Goal: Information Seeking & Learning: Check status

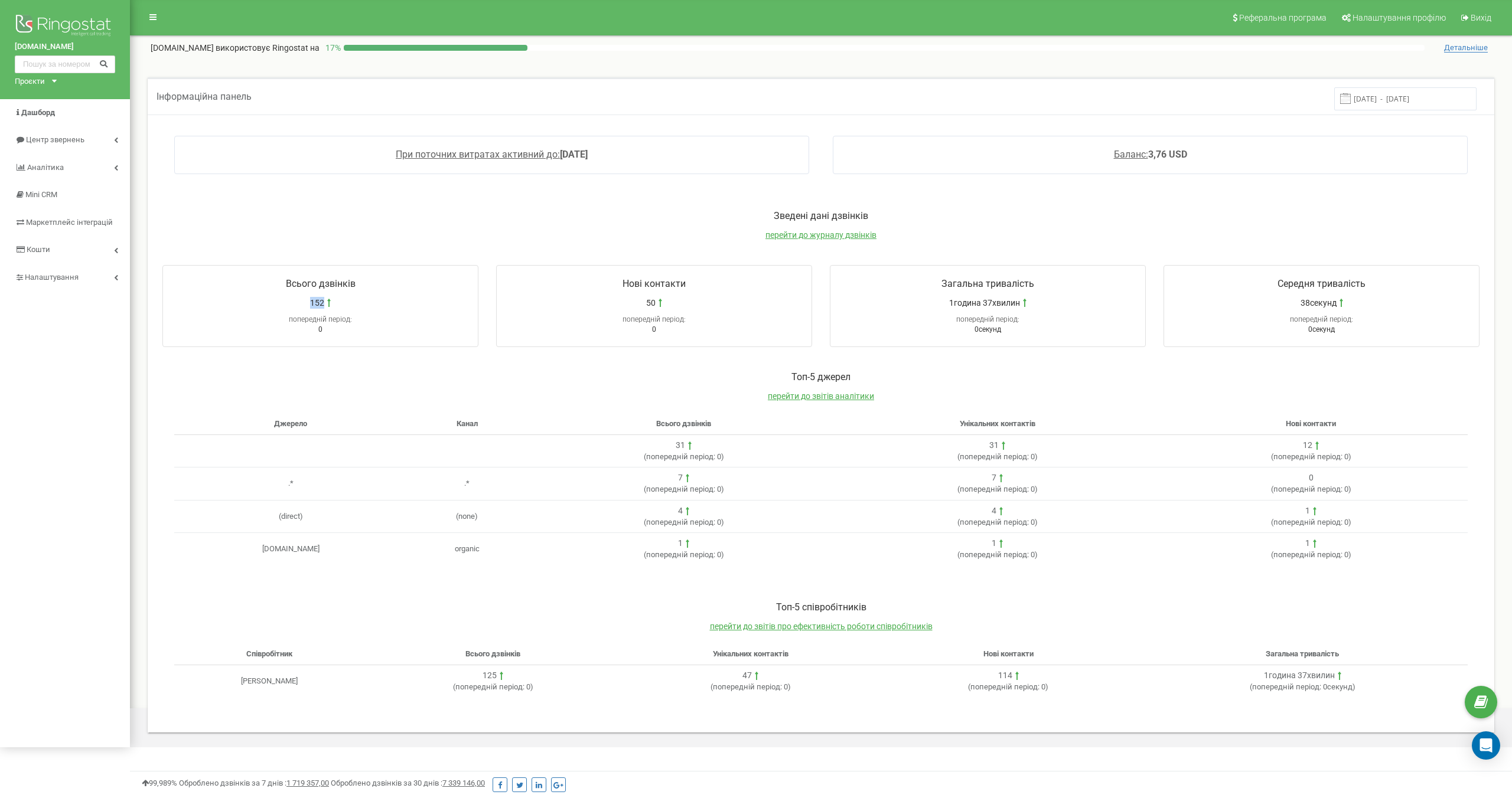
drag, startPoint x: 342, startPoint y: 300, endPoint x: 294, endPoint y: 300, distance: 48.0
click at [294, 300] on div "152" at bounding box center [321, 303] width 303 height 12
click at [269, 315] on div "попередній період:" at bounding box center [321, 316] width 303 height 16
click at [116, 138] on icon at bounding box center [116, 140] width 4 height 6
click at [63, 167] on span "Журнал дзвінків" at bounding box center [47, 164] width 59 height 11
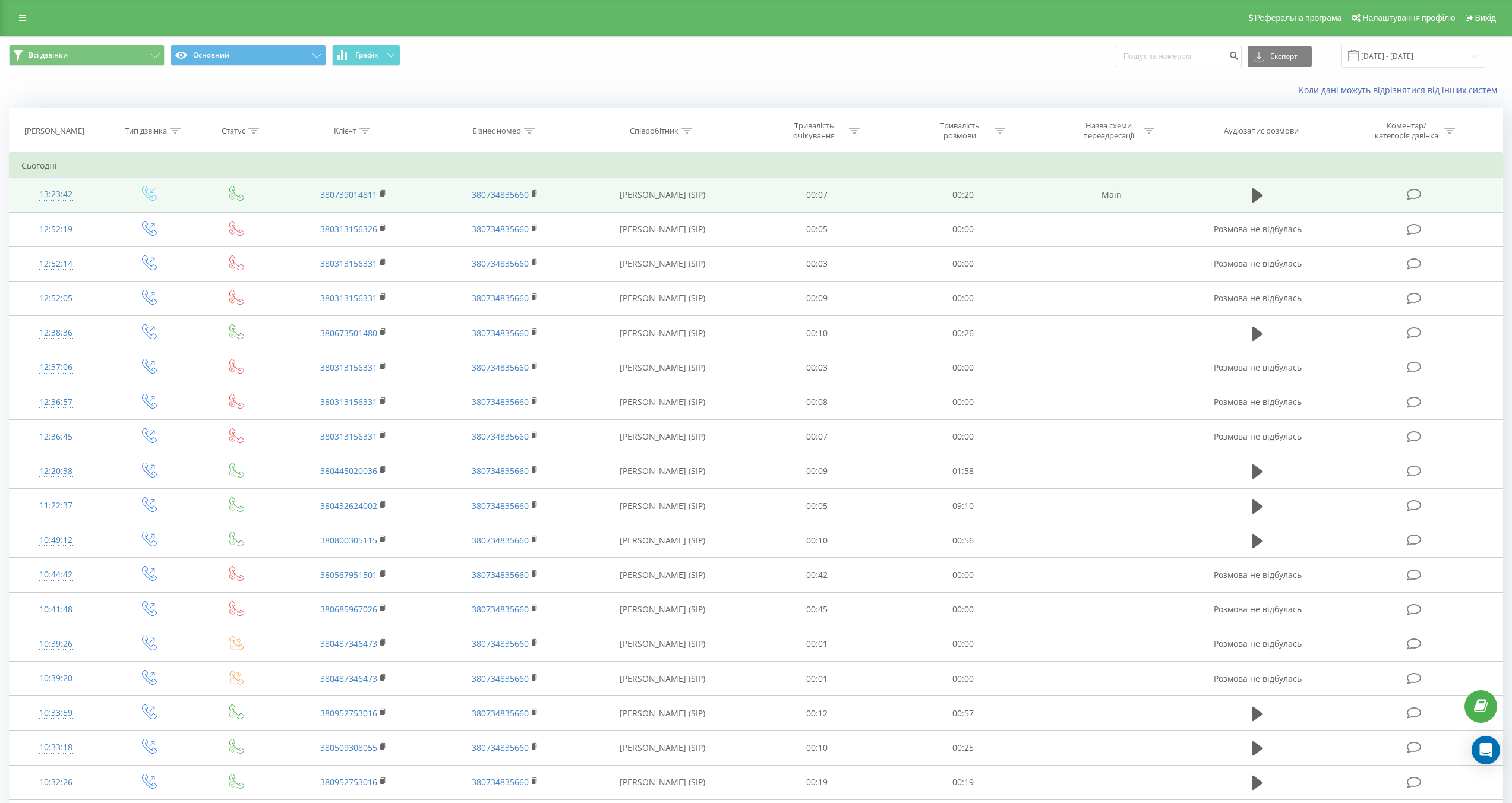
click at [1417, 195] on icon at bounding box center [1413, 194] width 15 height 13
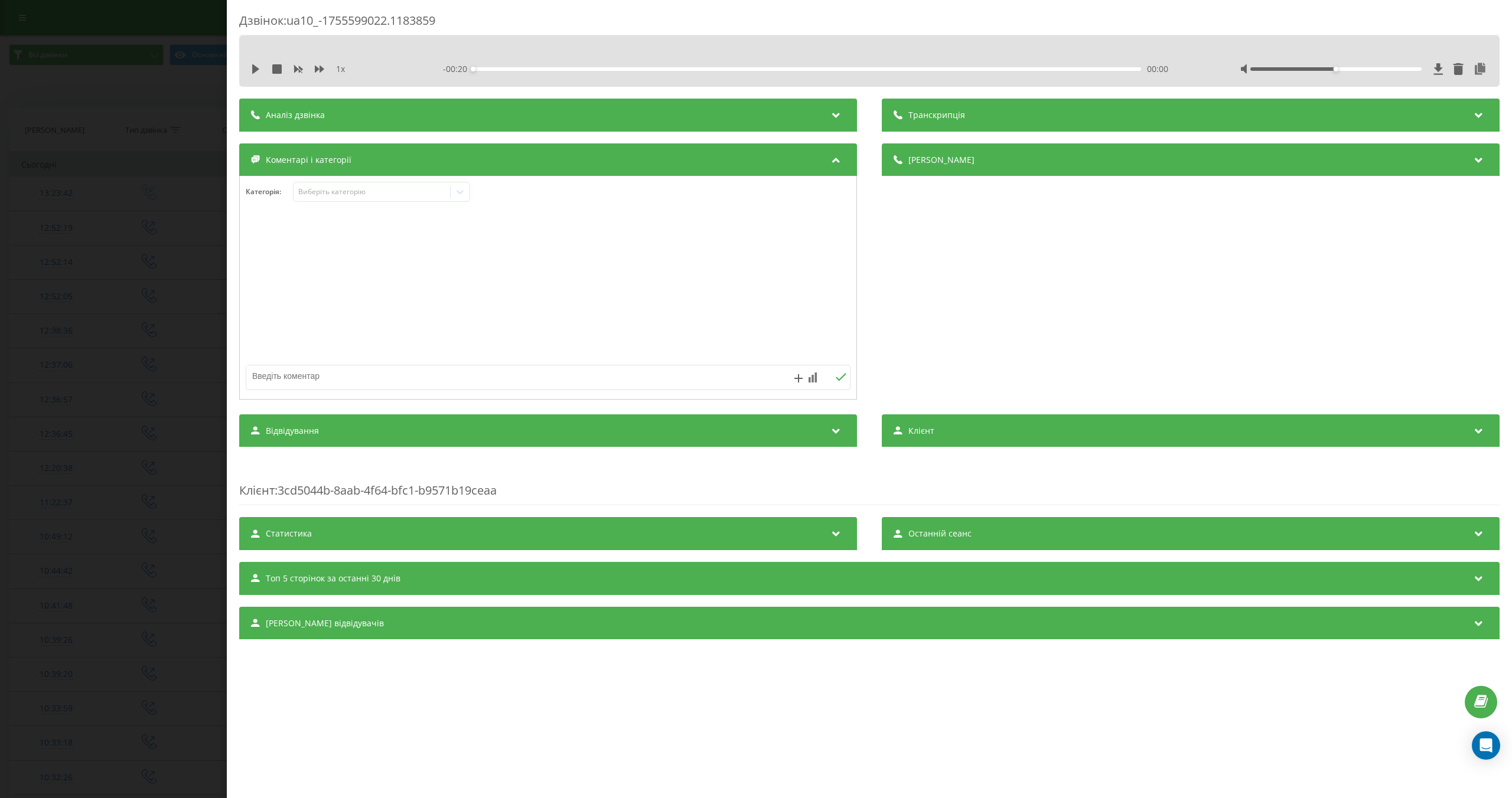
click at [837, 423] on div "Відвідування" at bounding box center [547, 431] width 618 height 33
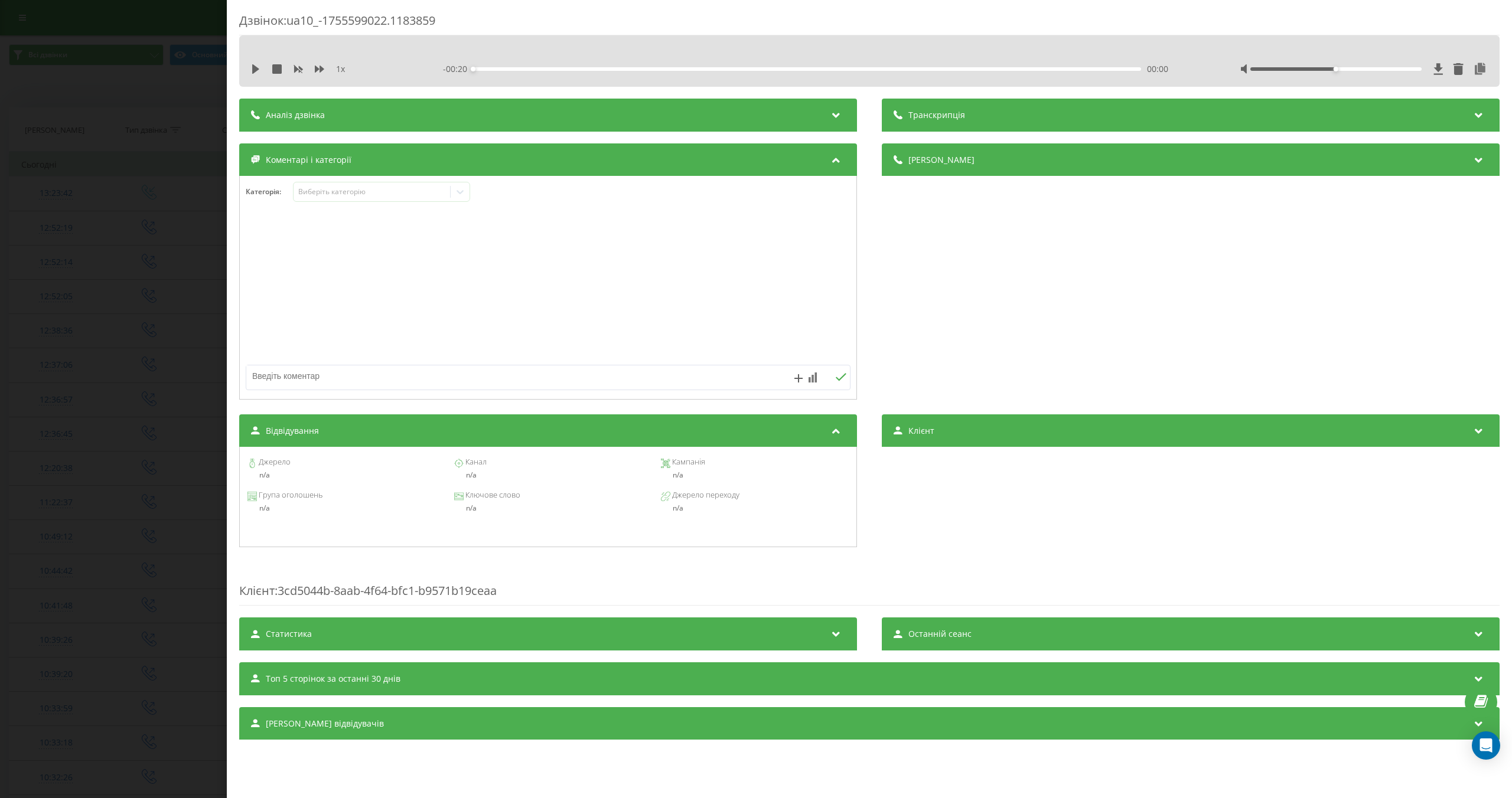
click at [681, 438] on div "Відвідування" at bounding box center [547, 431] width 618 height 33
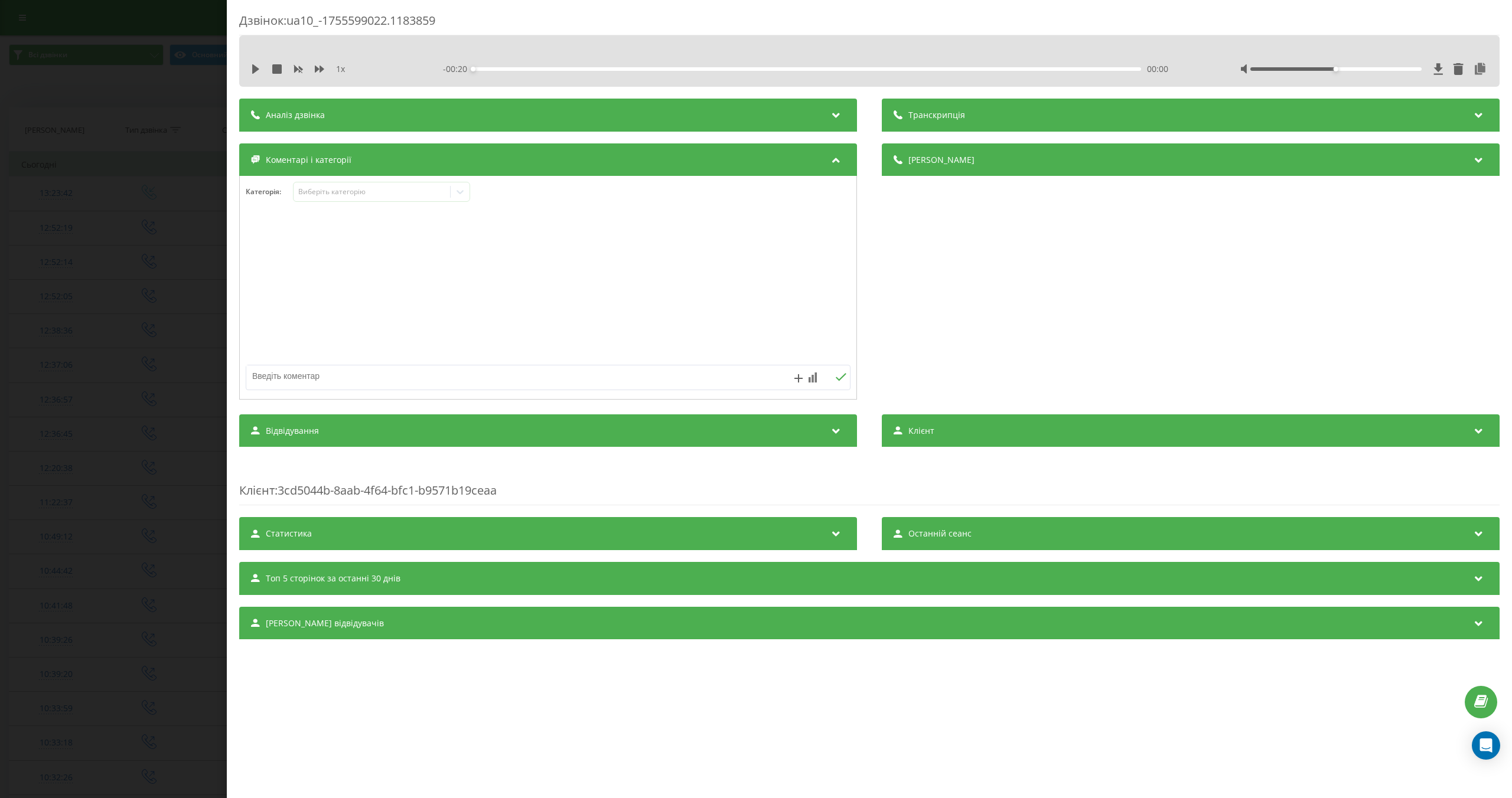
click at [959, 442] on div "Клієнт" at bounding box center [1190, 431] width 618 height 33
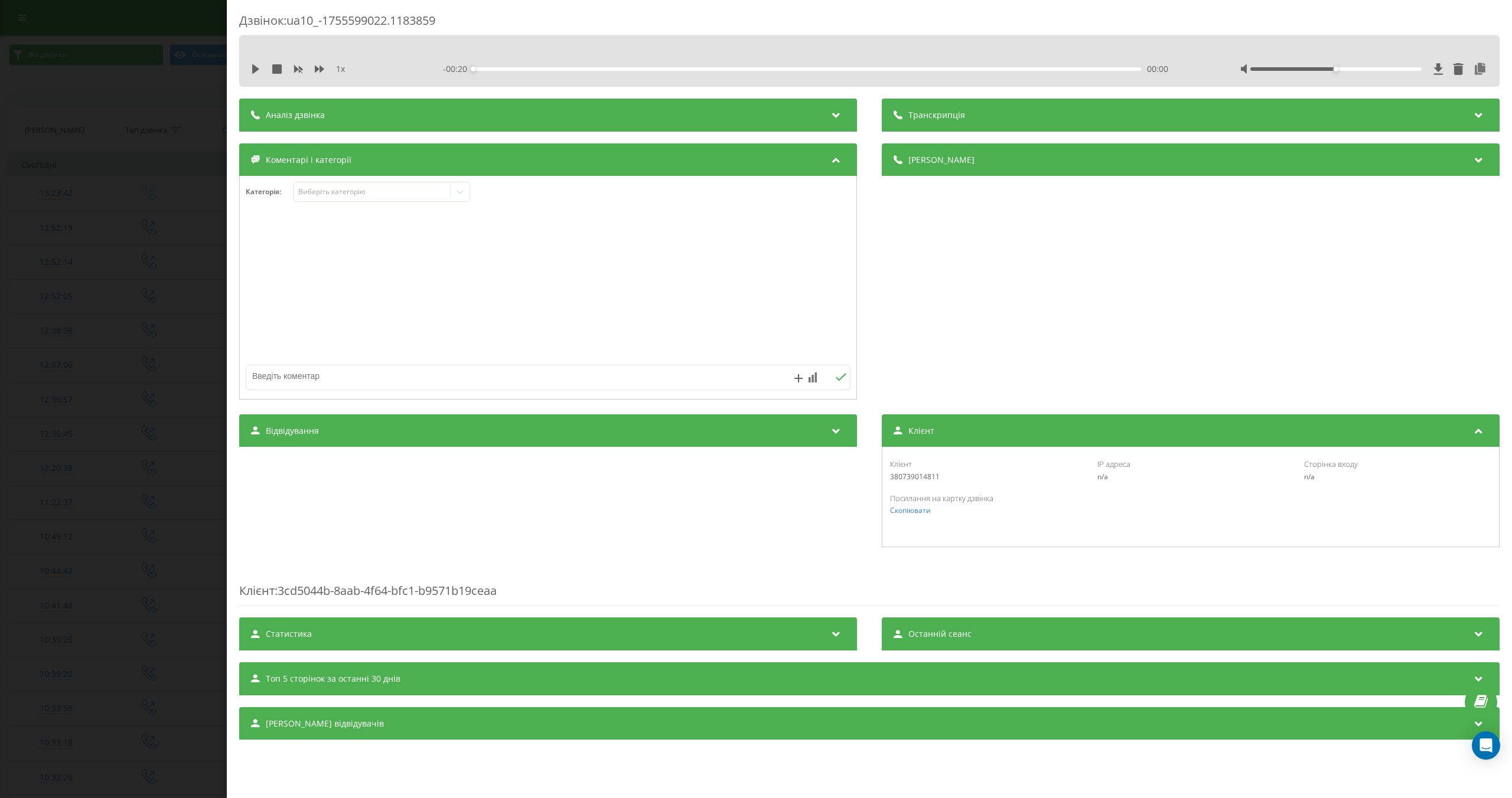
click at [766, 433] on div "Відвідування" at bounding box center [547, 431] width 618 height 33
click at [520, 636] on div "Статистика" at bounding box center [547, 634] width 618 height 33
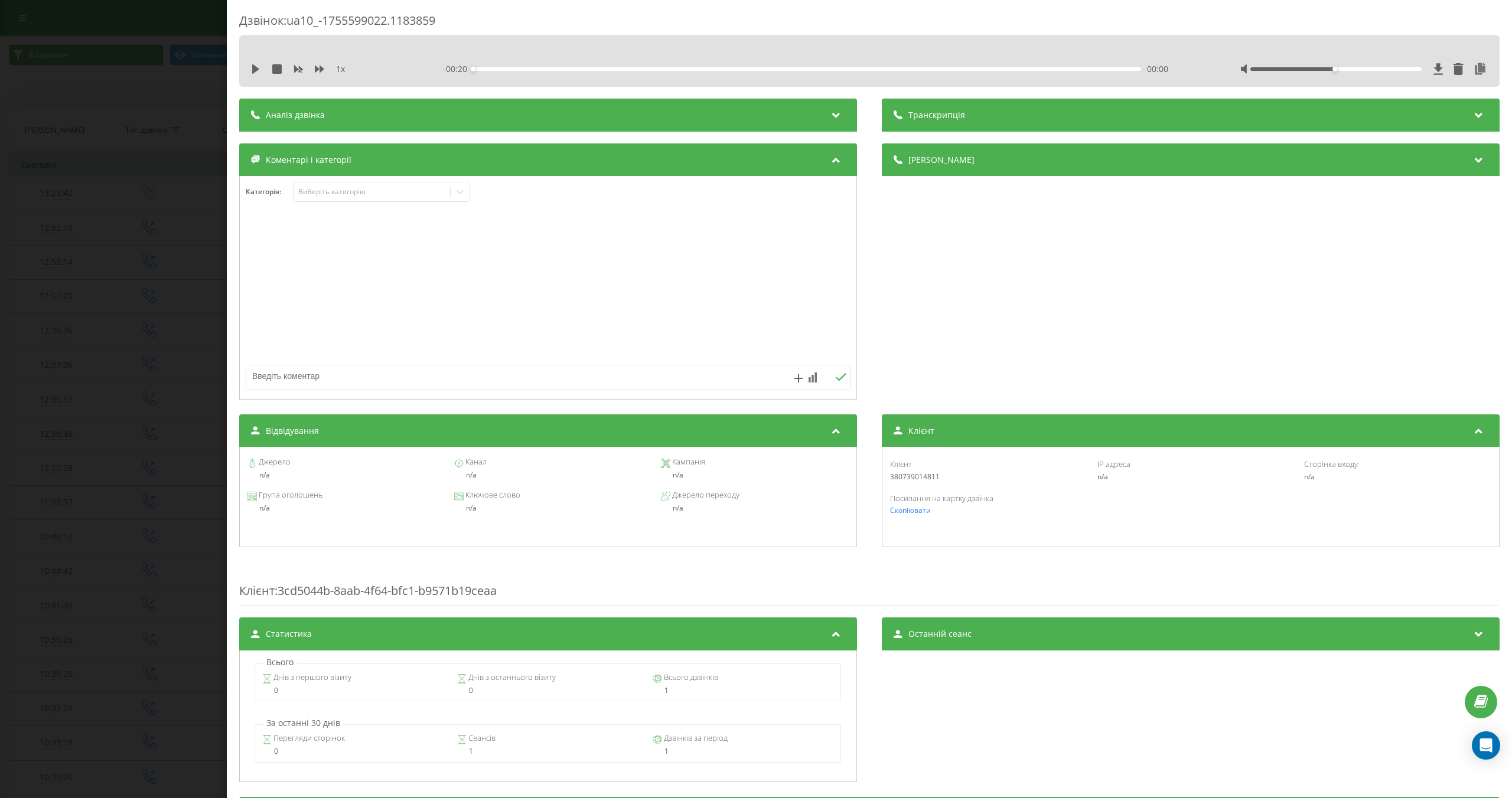
scroll to position [114, 0]
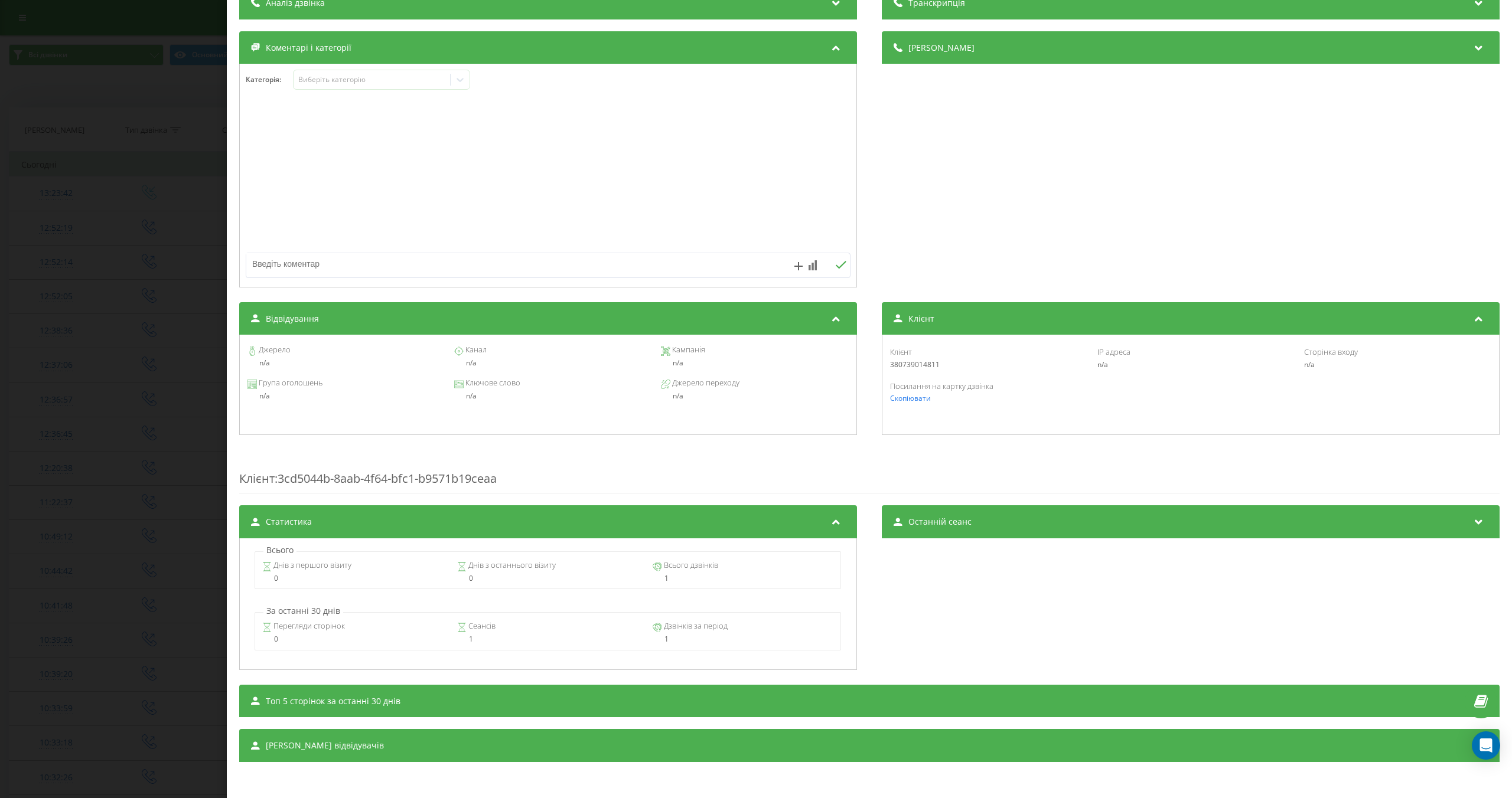
click at [962, 532] on div "Останній сеанс" at bounding box center [1190, 522] width 618 height 33
click at [613, 696] on div "Топ 5 сторінок за останні 30 днів" at bounding box center [869, 701] width 1260 height 33
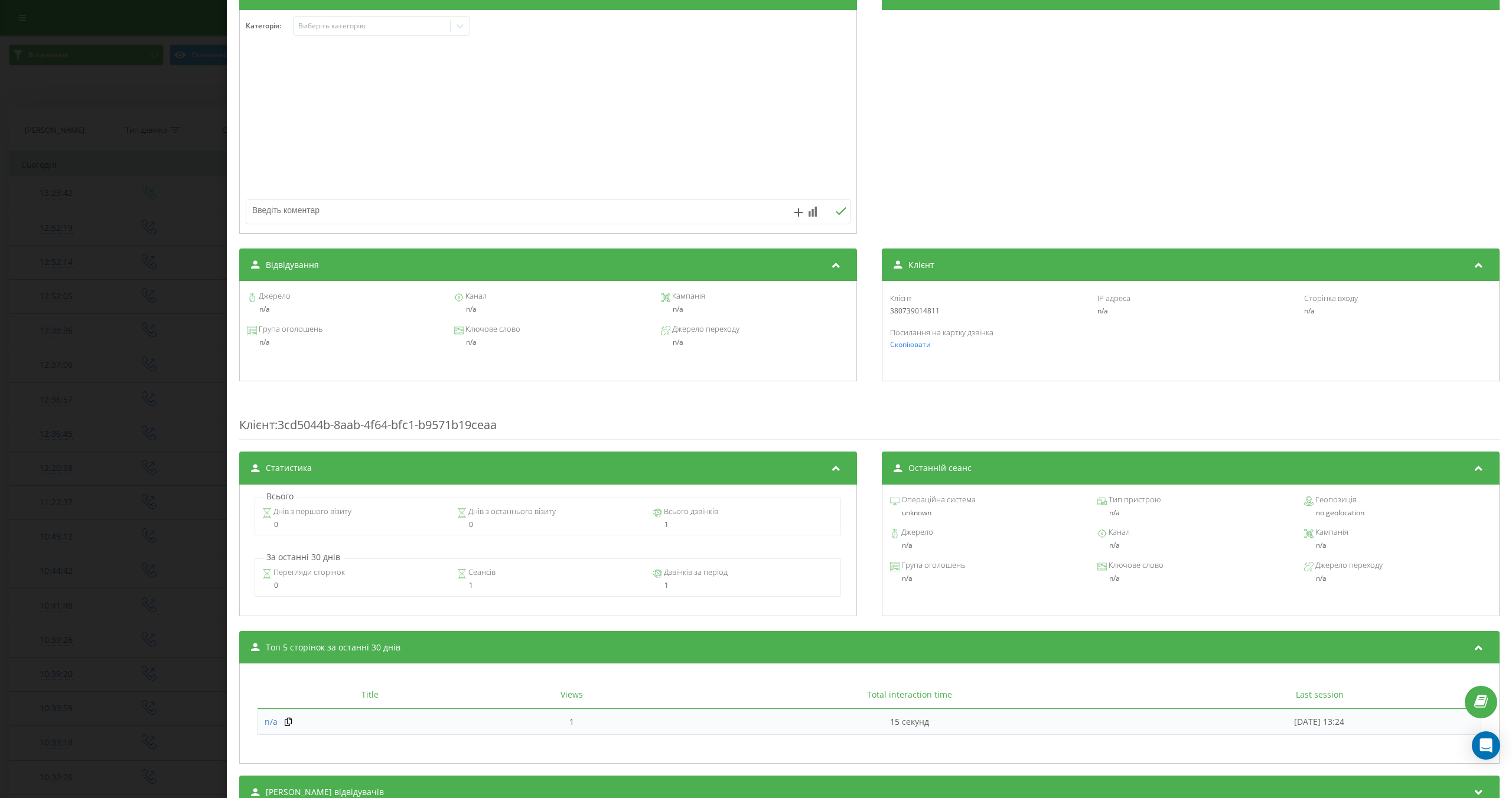
scroll to position [214, 0]
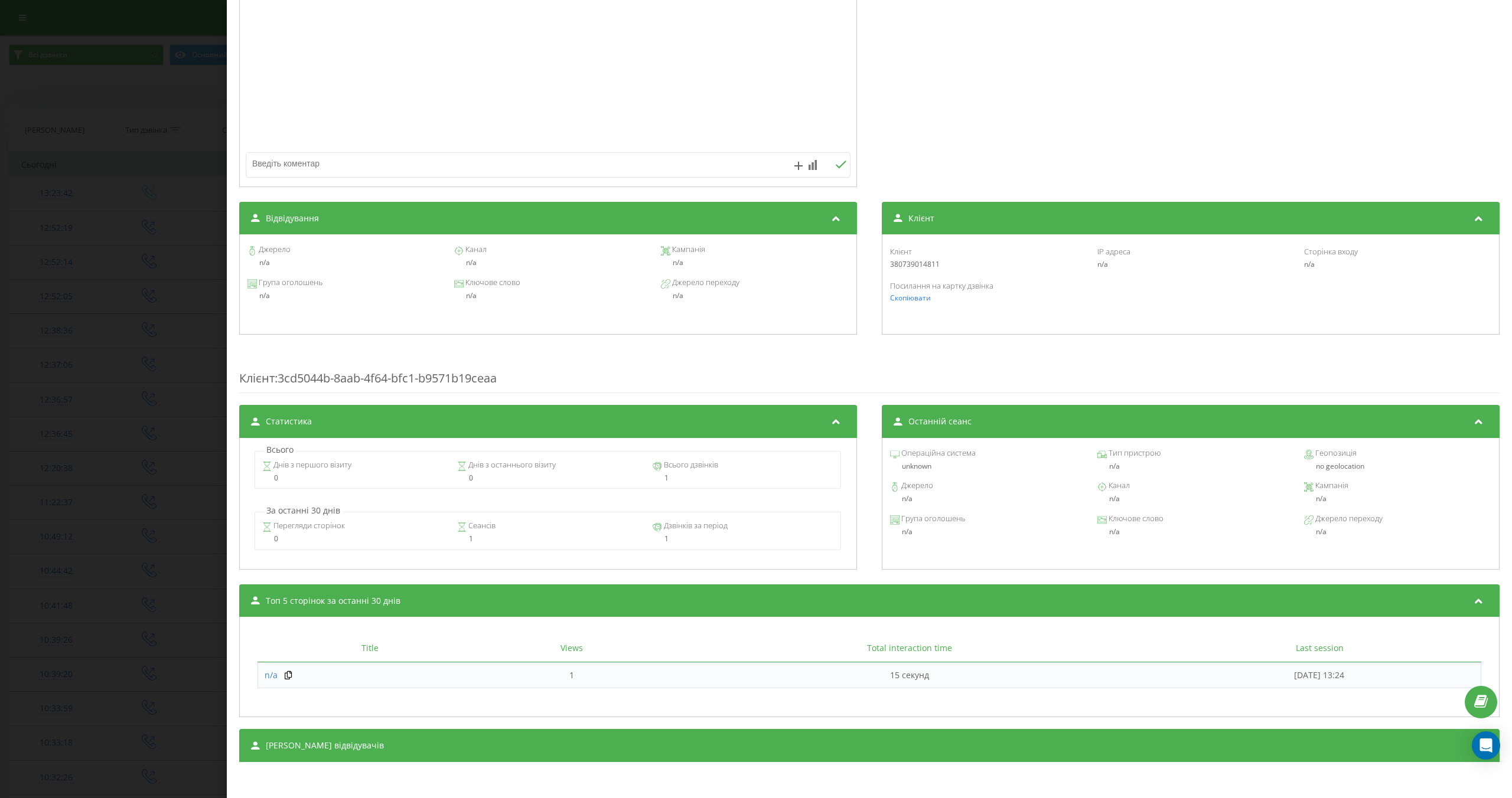
click at [571, 746] on div "Сеанси відвідувачів" at bounding box center [869, 746] width 1260 height 33
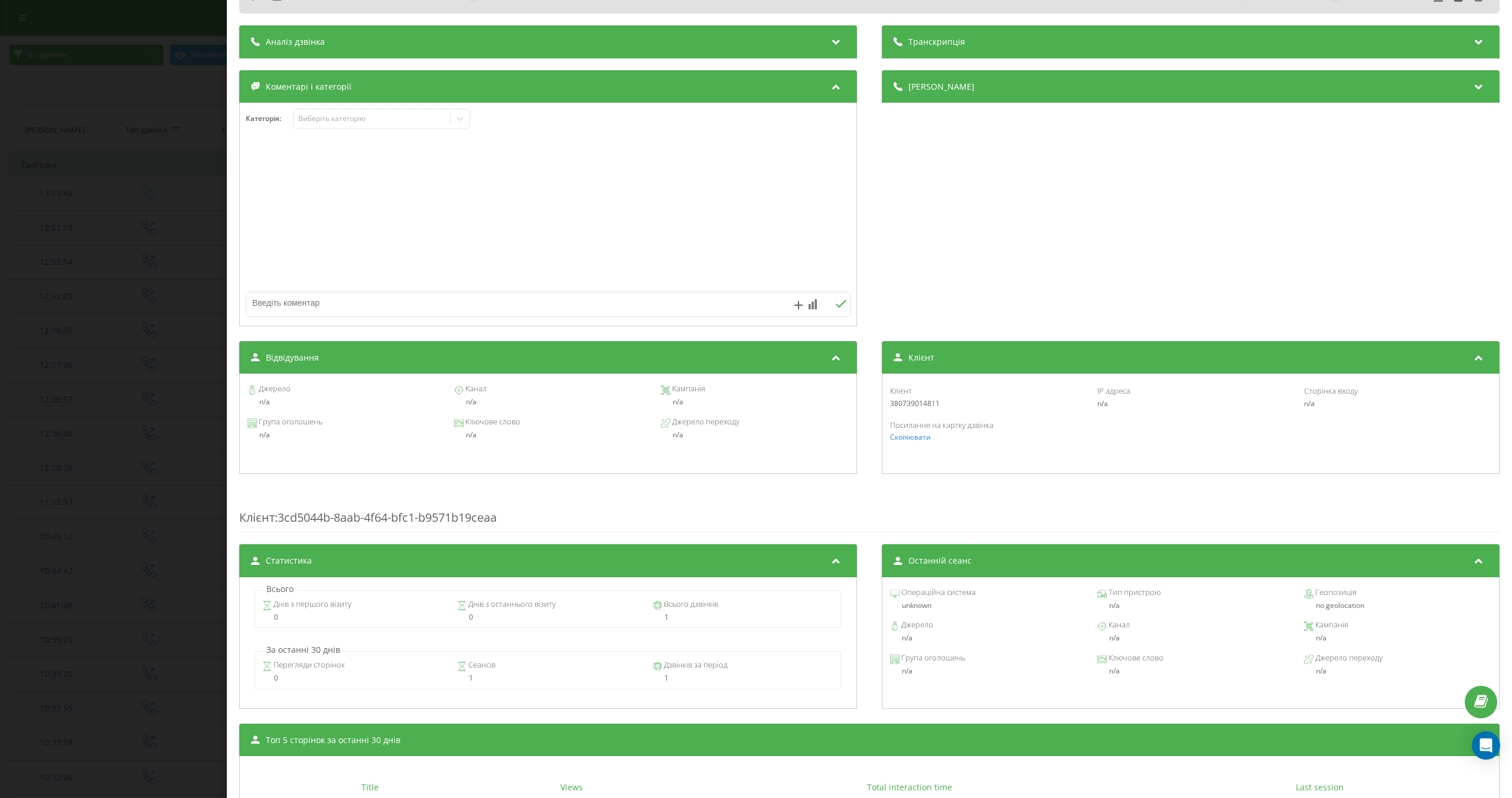
scroll to position [0, 0]
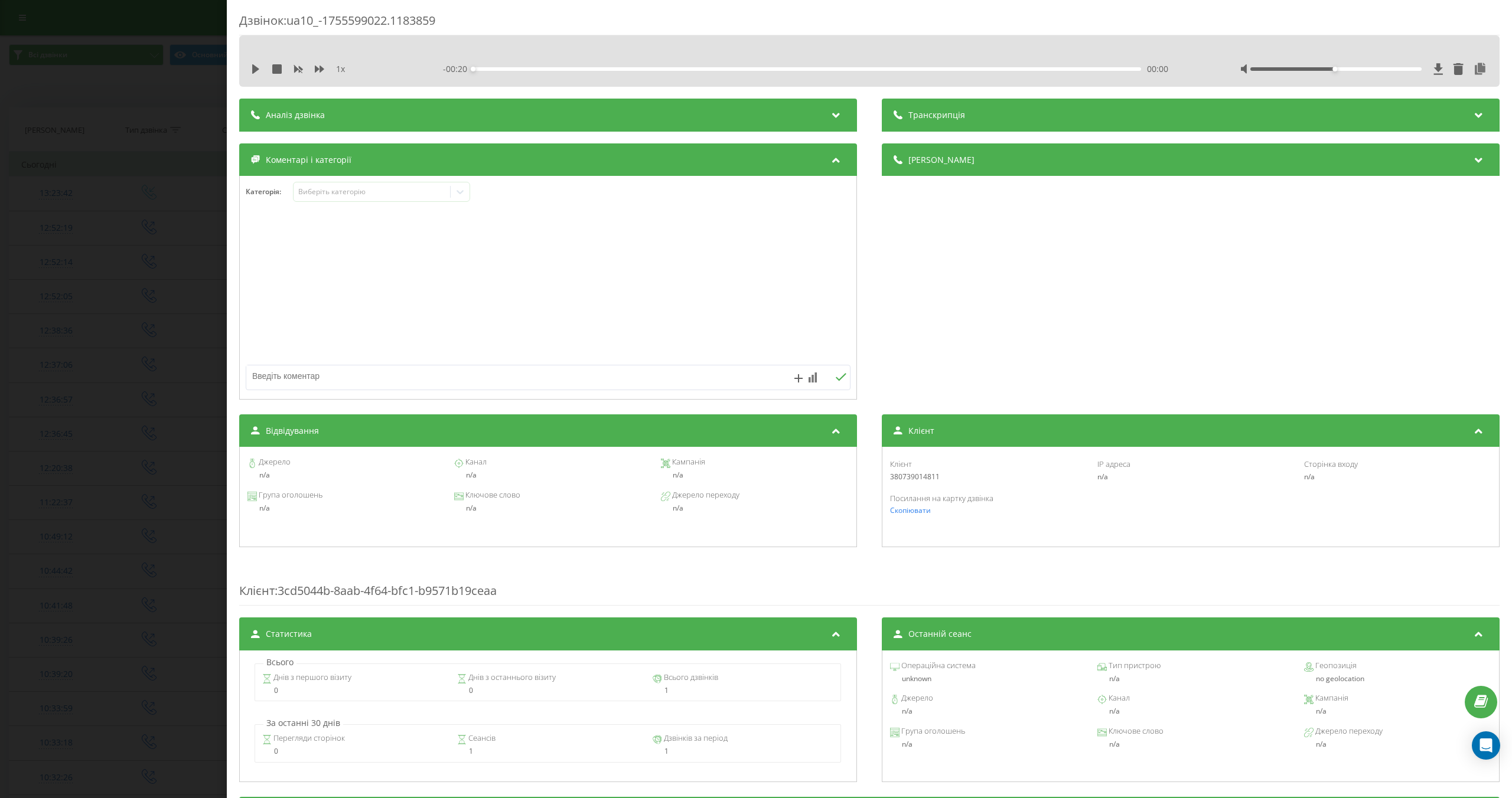
click at [504, 119] on div "Аналіз дзвінка" at bounding box center [547, 115] width 618 height 33
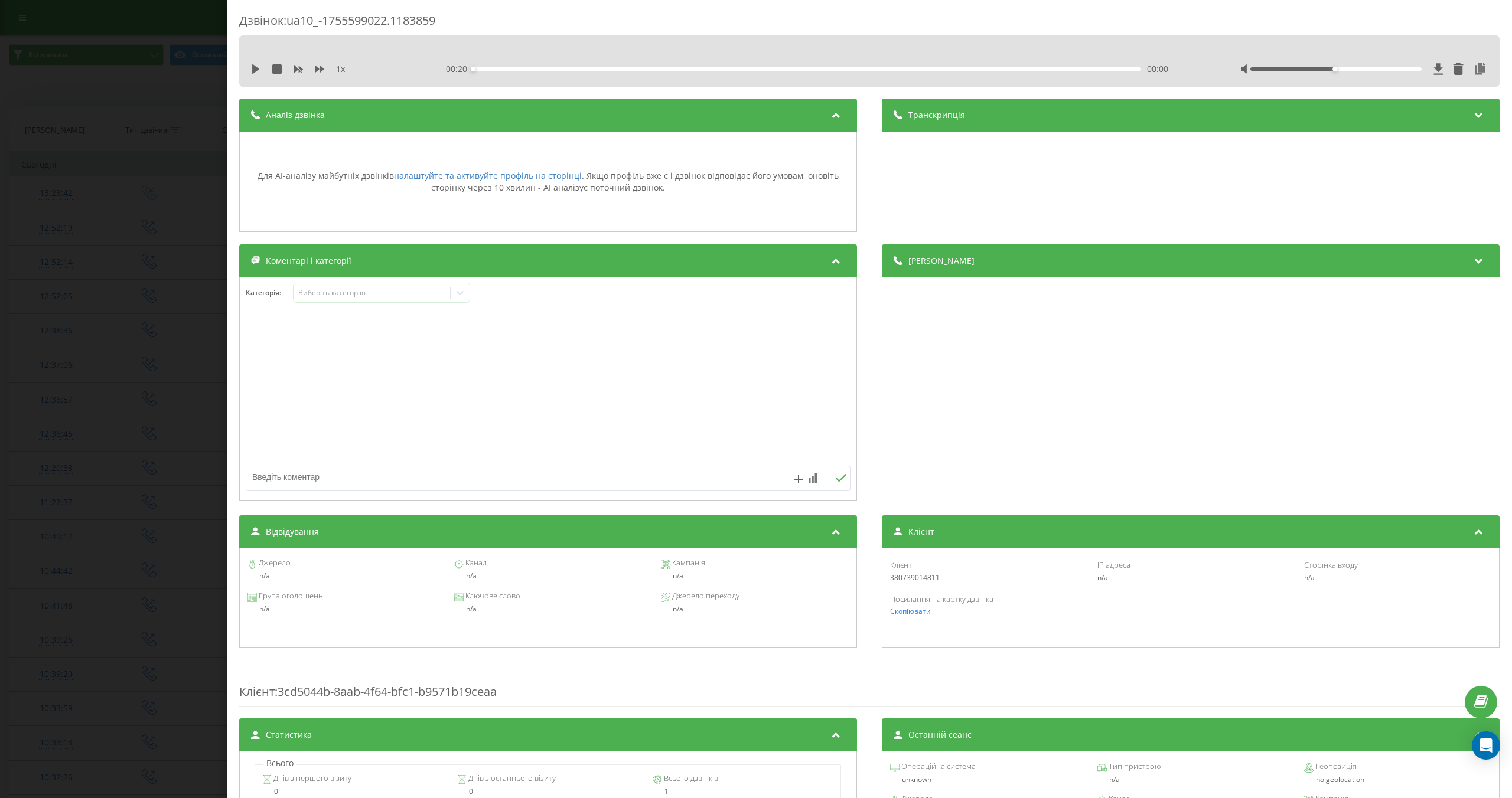
click at [918, 117] on span "Транскрипція" at bounding box center [937, 115] width 57 height 12
click at [941, 269] on div "Деталі дзвінка" at bounding box center [1190, 261] width 618 height 33
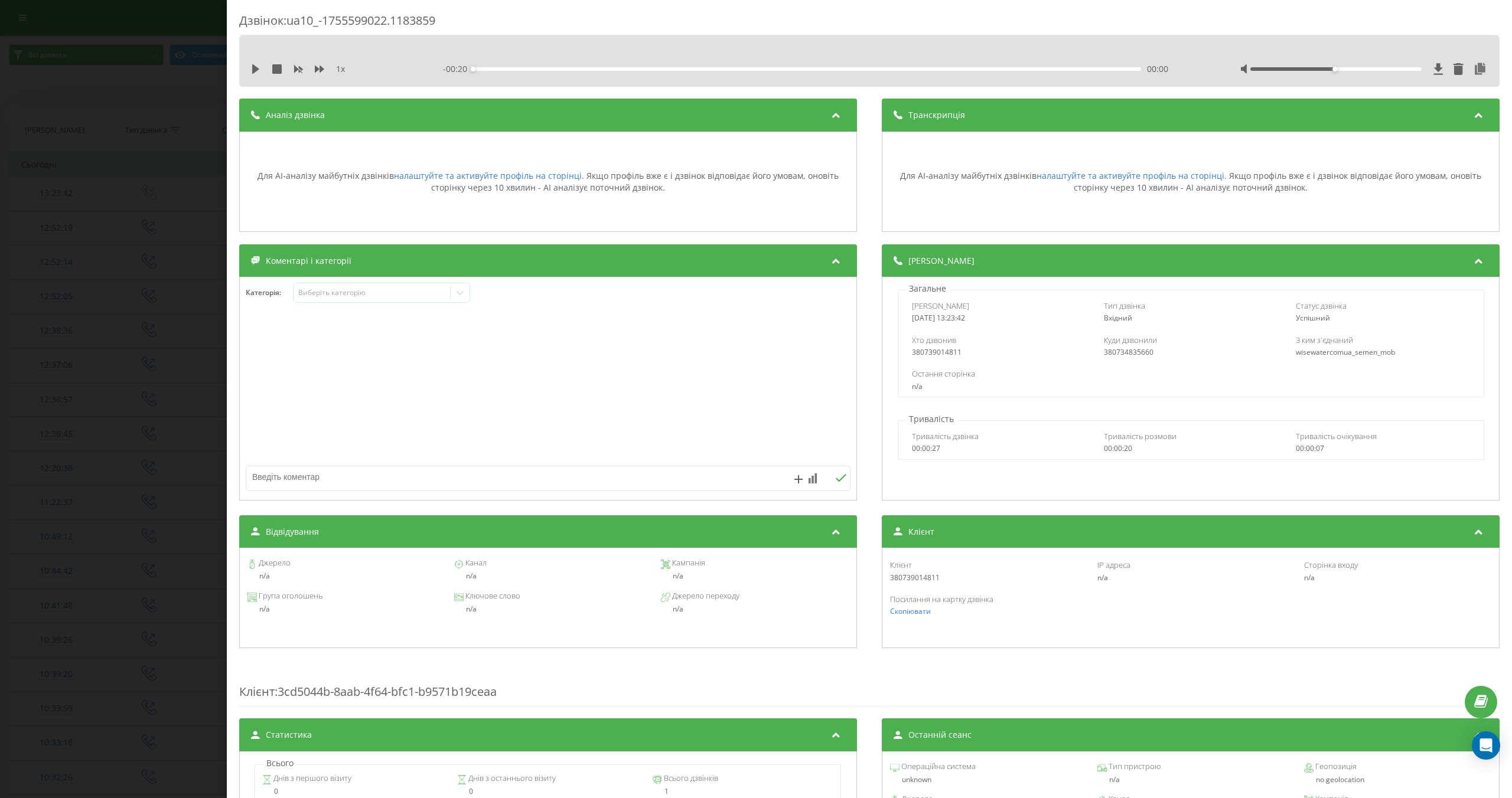
click at [877, 280] on div "Деталі дзвінка Загальне Дата дзвінка 2025-08-19 13:23:42 Тип дзвінка Вхідний Ст…" at bounding box center [869, 374] width 1260 height 259
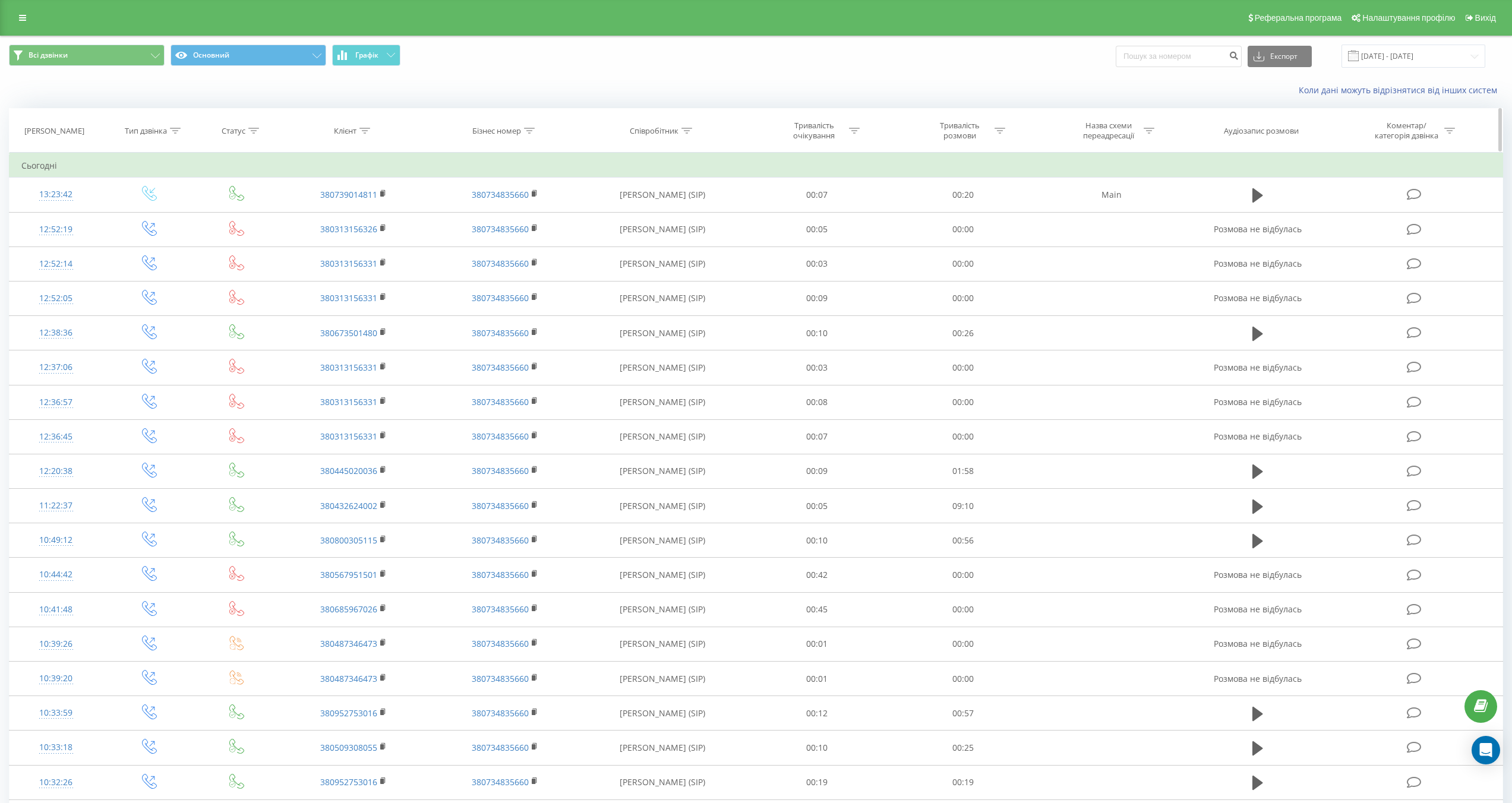
click at [757, 130] on div "Тривалість очікування" at bounding box center [817, 130] width 146 height 20
click at [749, 84] on div "Коли дані можуть відрізнятися вiд інших систем" at bounding box center [1039, 90] width 944 height 12
click at [875, 160] on icon at bounding box center [874, 162] width 6 height 6
click at [283, 101] on div "Коли дані можуть відрізнятися вiд інших систем" at bounding box center [756, 90] width 1510 height 29
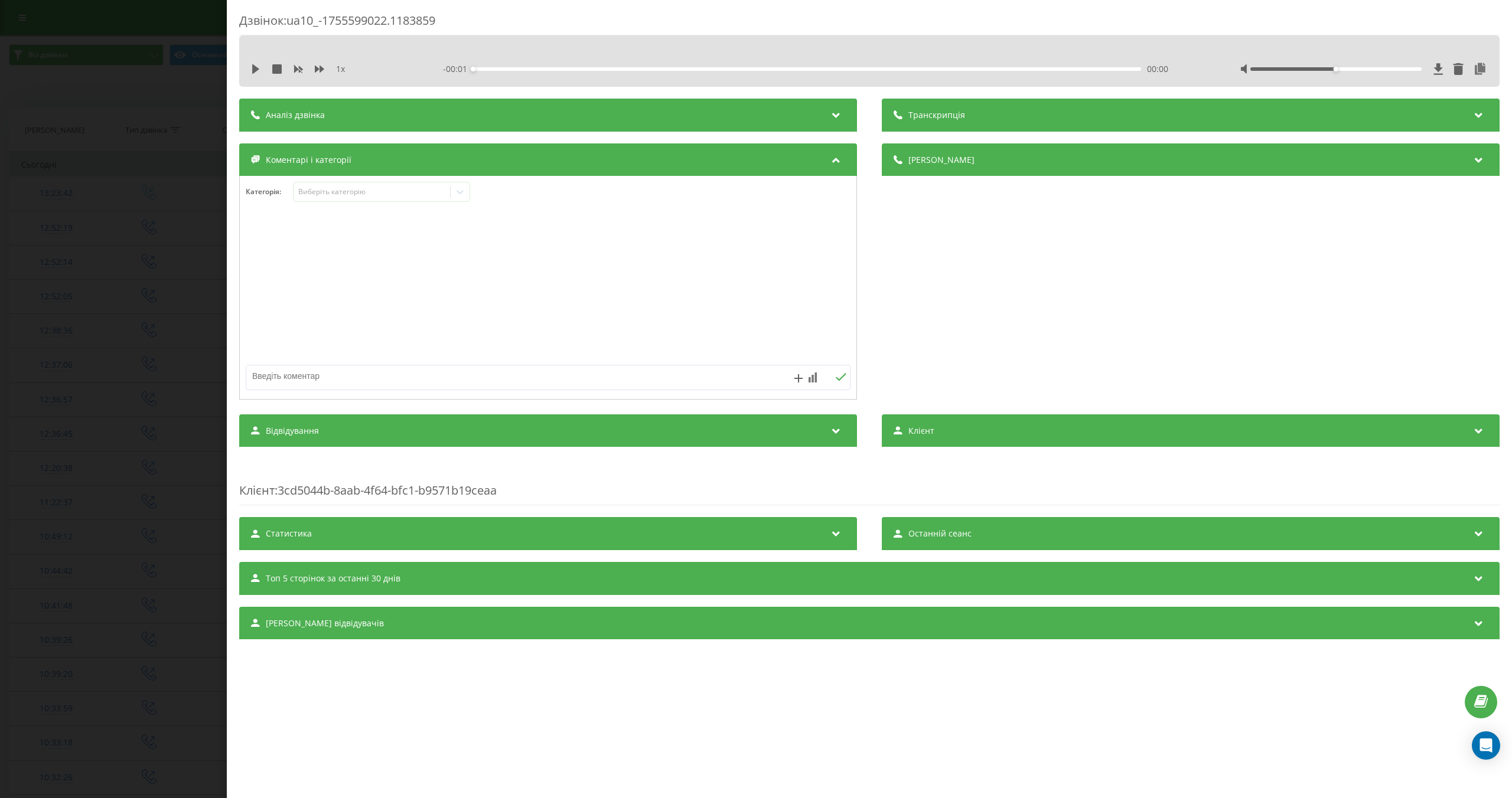
click at [174, 159] on div "Дзвінок : ua10_-1755599022.1183859 1 x - 00:01 00:00 00:00 Транскрипція Для AI-…" at bounding box center [756, 399] width 1512 height 798
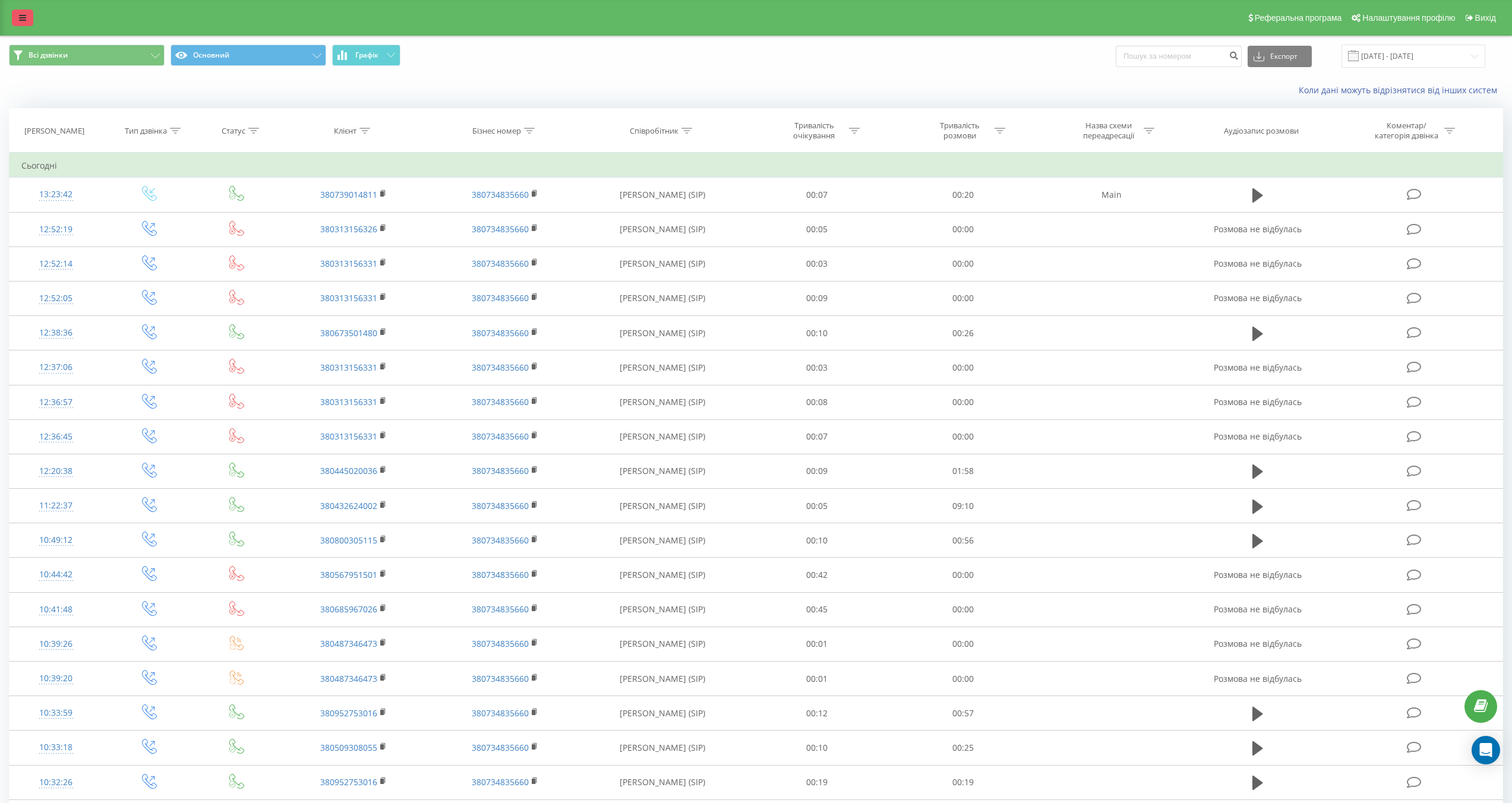
click at [22, 24] on link at bounding box center [23, 18] width 21 height 17
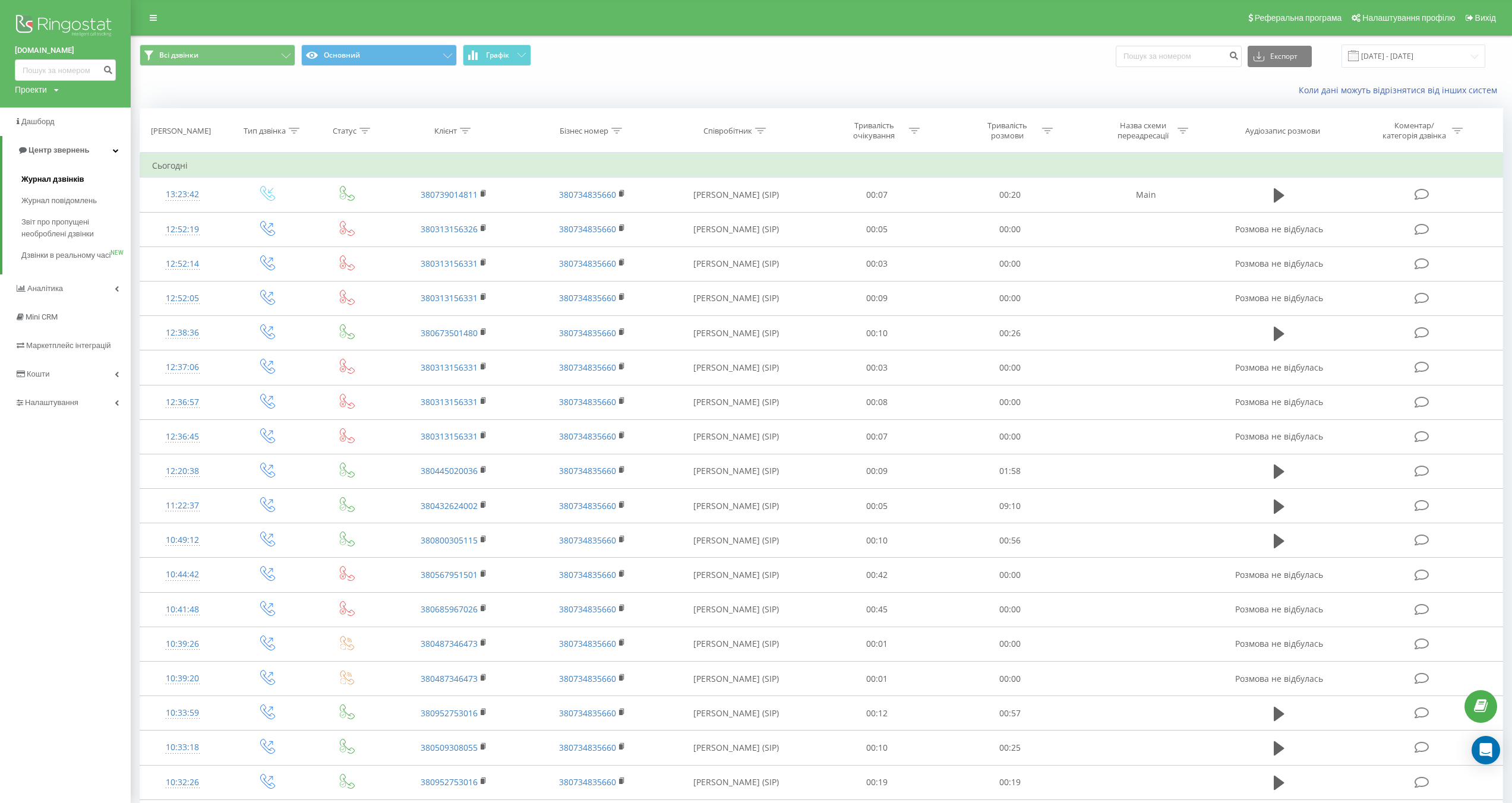
click at [58, 185] on span "Журнал дзвінків" at bounding box center [53, 179] width 63 height 12
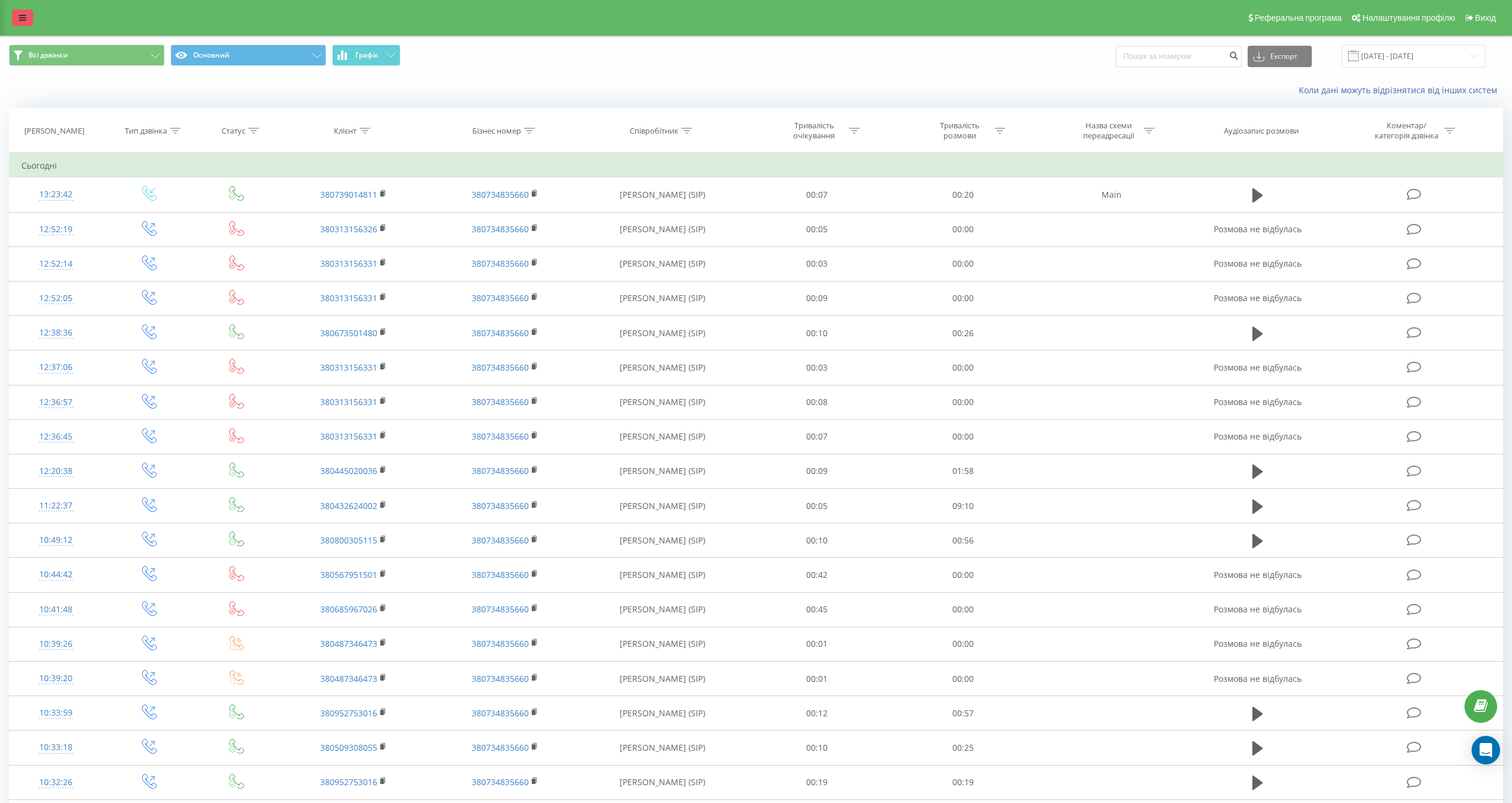
click at [14, 17] on link at bounding box center [23, 18] width 21 height 17
